Goal: Check status: Check status

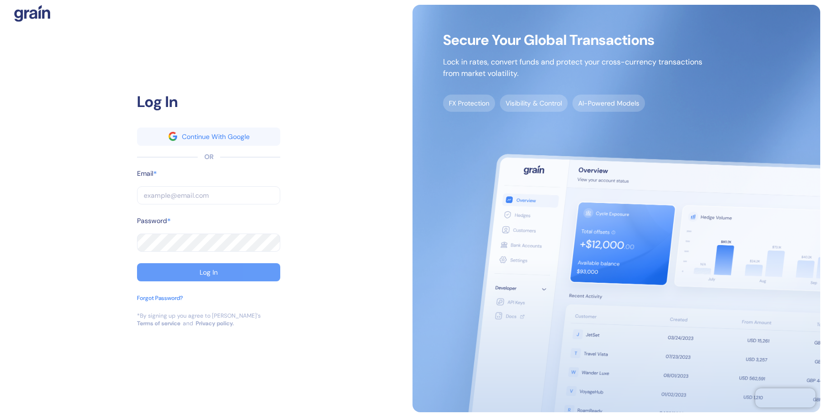
type input "[EMAIL_ADDRESS][DOMAIN_NAME]"
click at [206, 269] on div "Log In" at bounding box center [209, 272] width 18 height 7
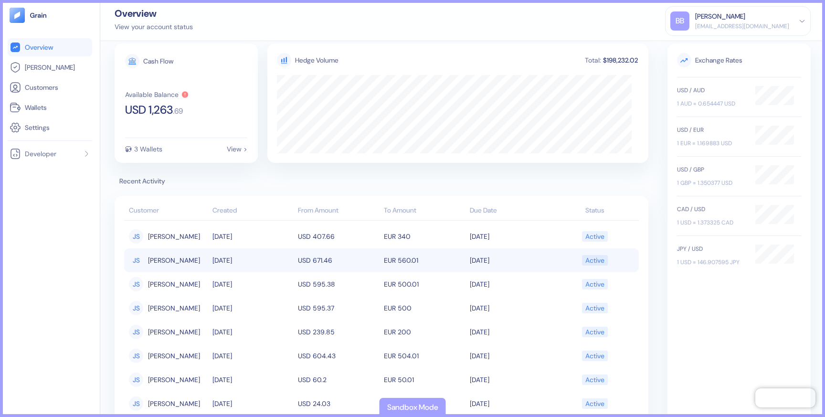
scroll to position [24, 0]
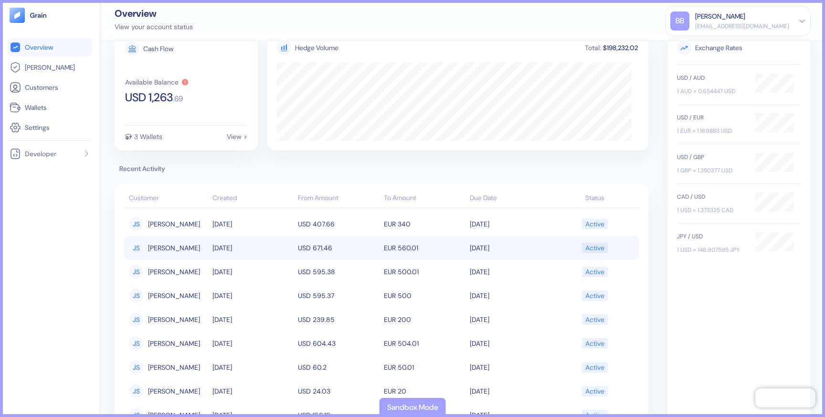
click at [346, 244] on td "USD 671.46" at bounding box center [339, 248] width 86 height 24
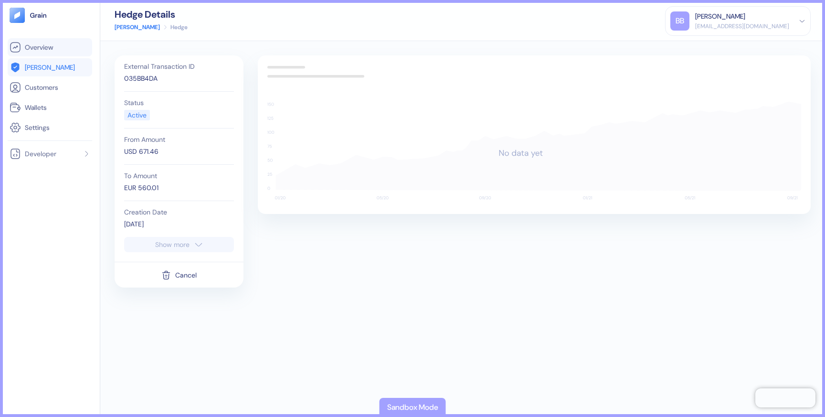
click at [42, 51] on span "Overview" at bounding box center [39, 47] width 28 height 10
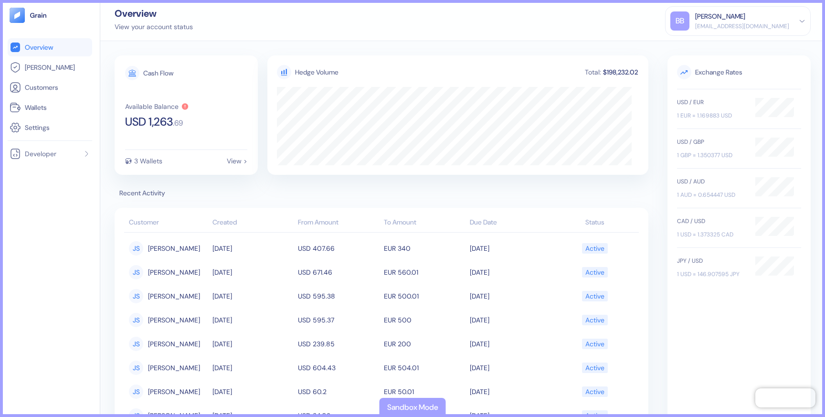
click at [24, 40] on li "Overview" at bounding box center [50, 47] width 85 height 18
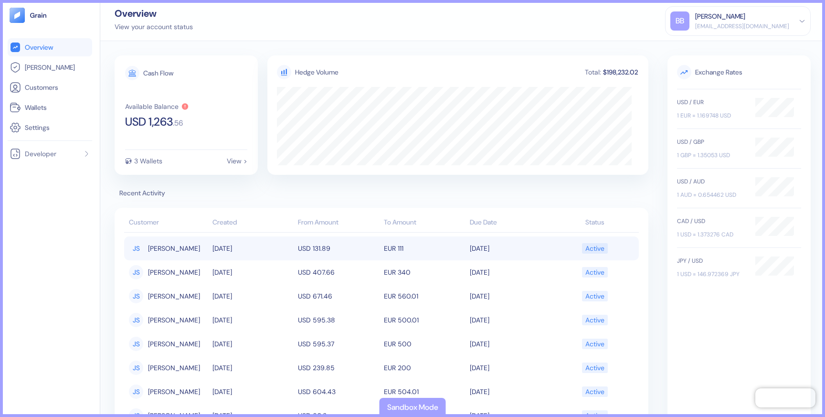
click at [481, 246] on td "[DATE]" at bounding box center [510, 248] width 86 height 24
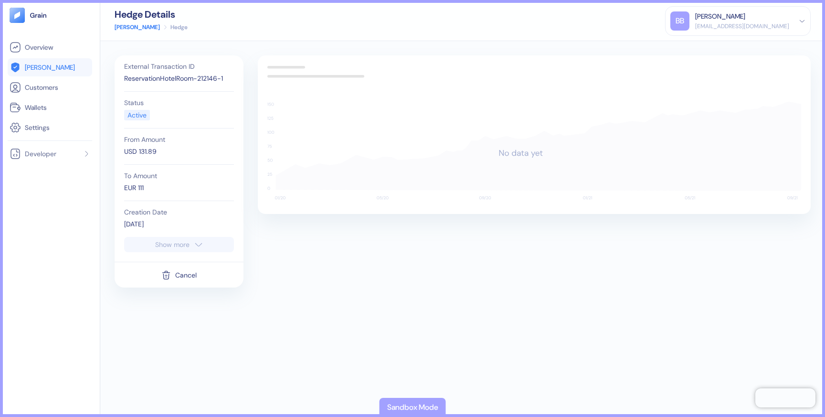
click at [208, 242] on button "Show more" at bounding box center [179, 244] width 110 height 15
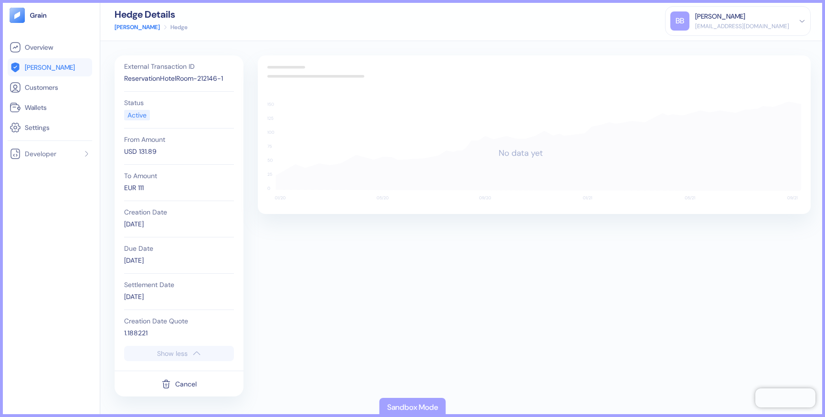
click at [198, 78] on div "ReservationHotelRoom-212146-1" at bounding box center [179, 79] width 110 height 10
click at [35, 46] on span "Overview" at bounding box center [39, 47] width 28 height 10
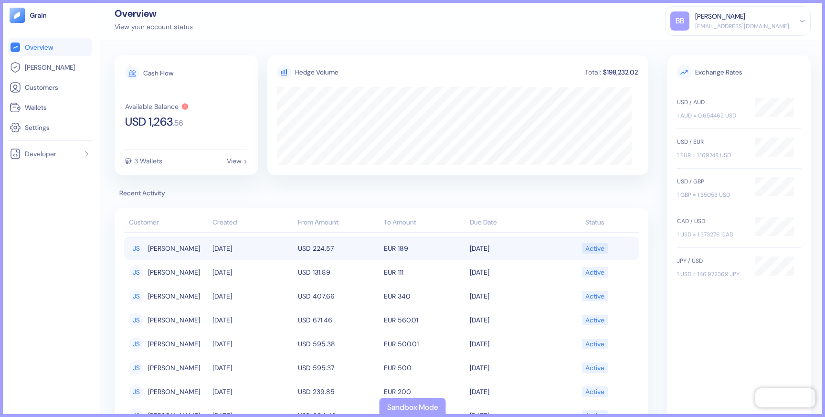
click at [235, 246] on td "[DATE]" at bounding box center [253, 248] width 86 height 24
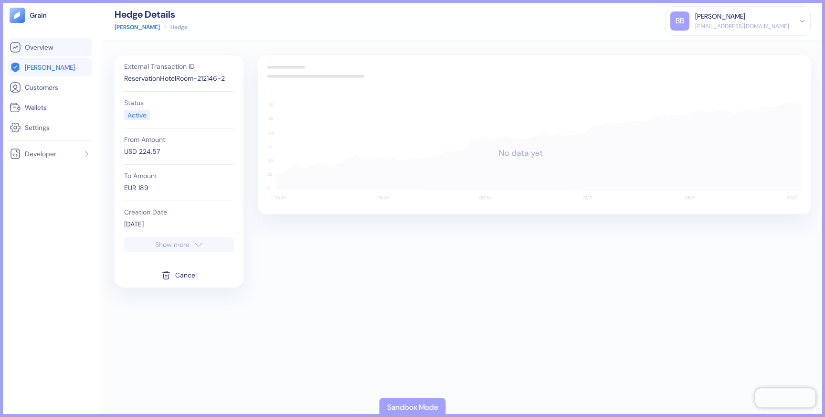
click at [35, 49] on span "Overview" at bounding box center [39, 47] width 28 height 10
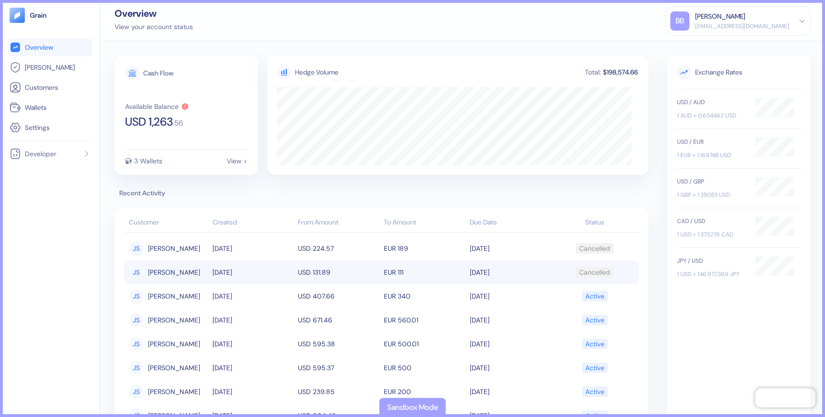
scroll to position [19, 0]
